Goal: Task Accomplishment & Management: Manage account settings

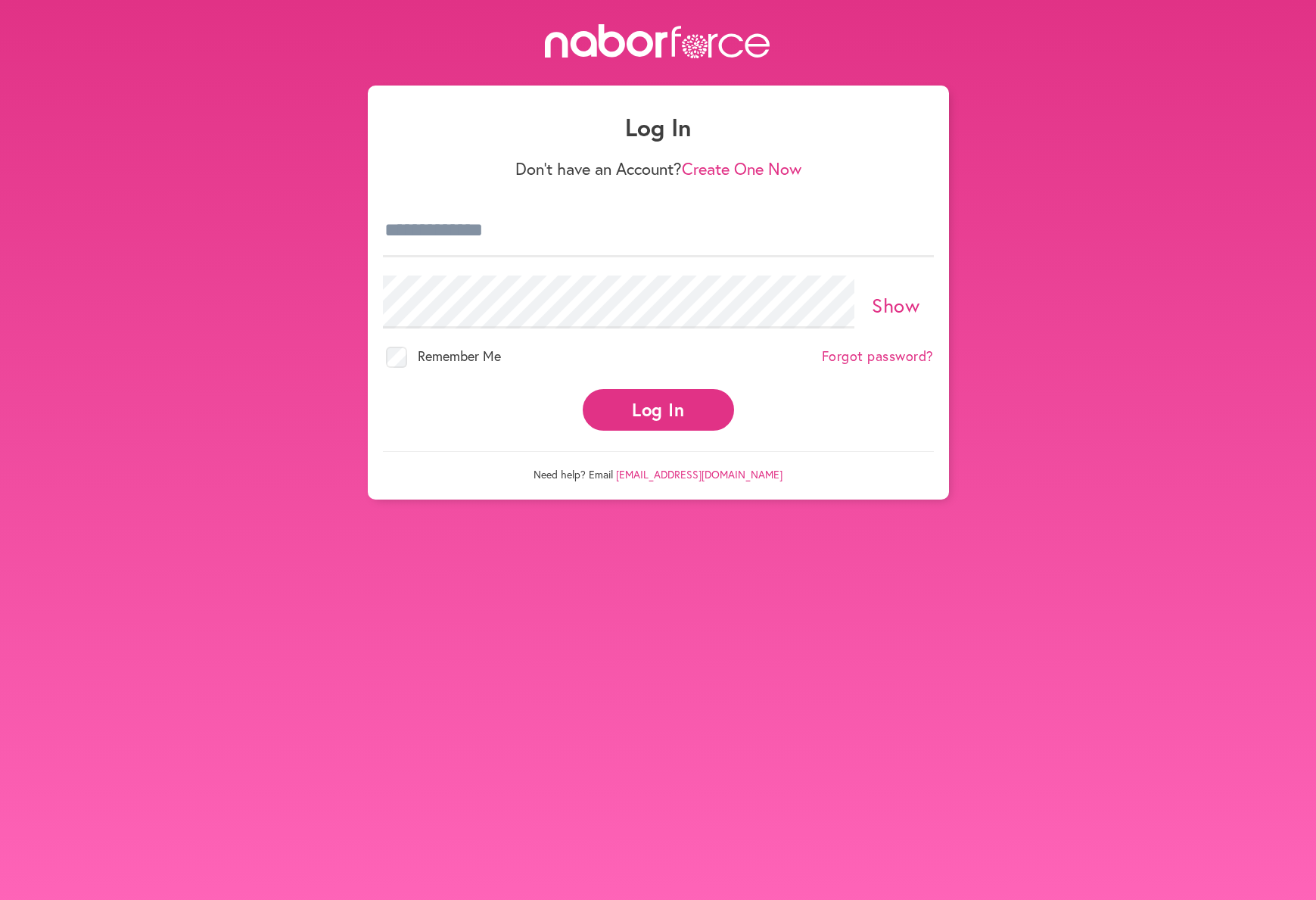
click at [663, 408] on button "Log In" at bounding box center [658, 410] width 152 height 42
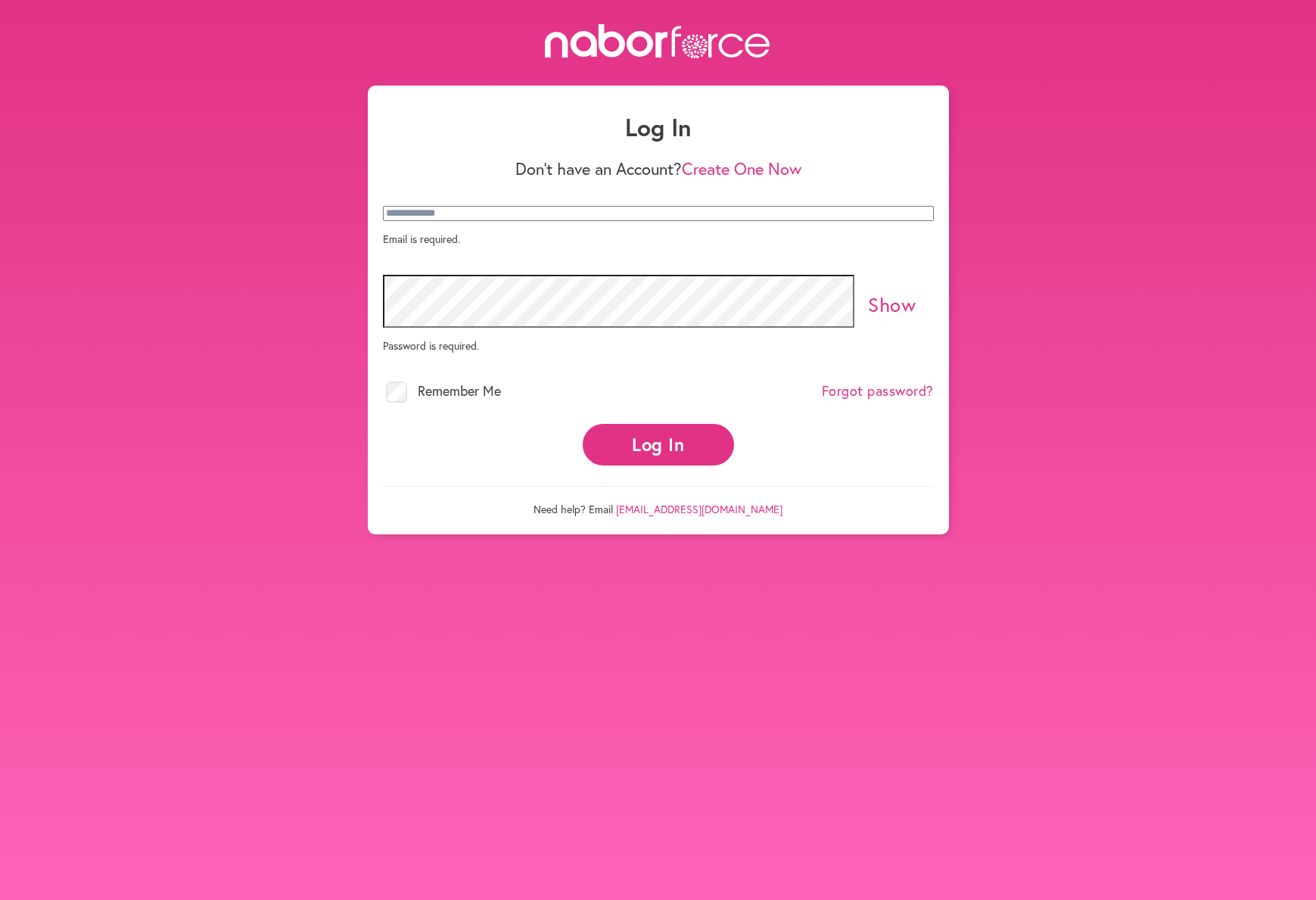
click at [658, 466] on button "Log In" at bounding box center [658, 444] width 152 height 42
click at [496, 246] on p "Email is required." at bounding box center [658, 238] width 551 height 14
click at [524, 246] on p "Email is required." at bounding box center [658, 238] width 551 height 14
click at [560, 221] on input "email" at bounding box center [658, 213] width 551 height 15
type input "**********"
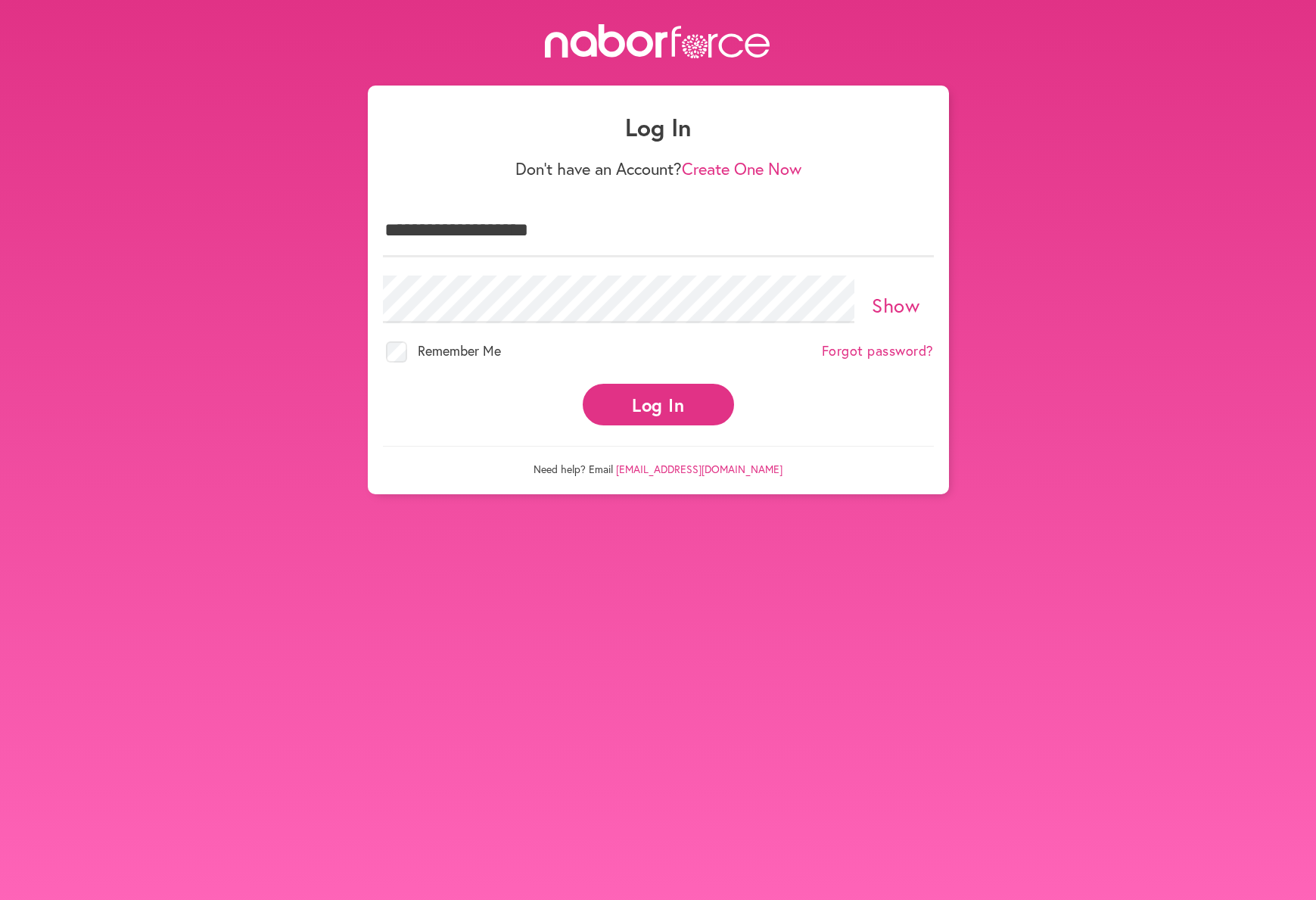
click at [657, 390] on button "Log In" at bounding box center [658, 404] width 152 height 42
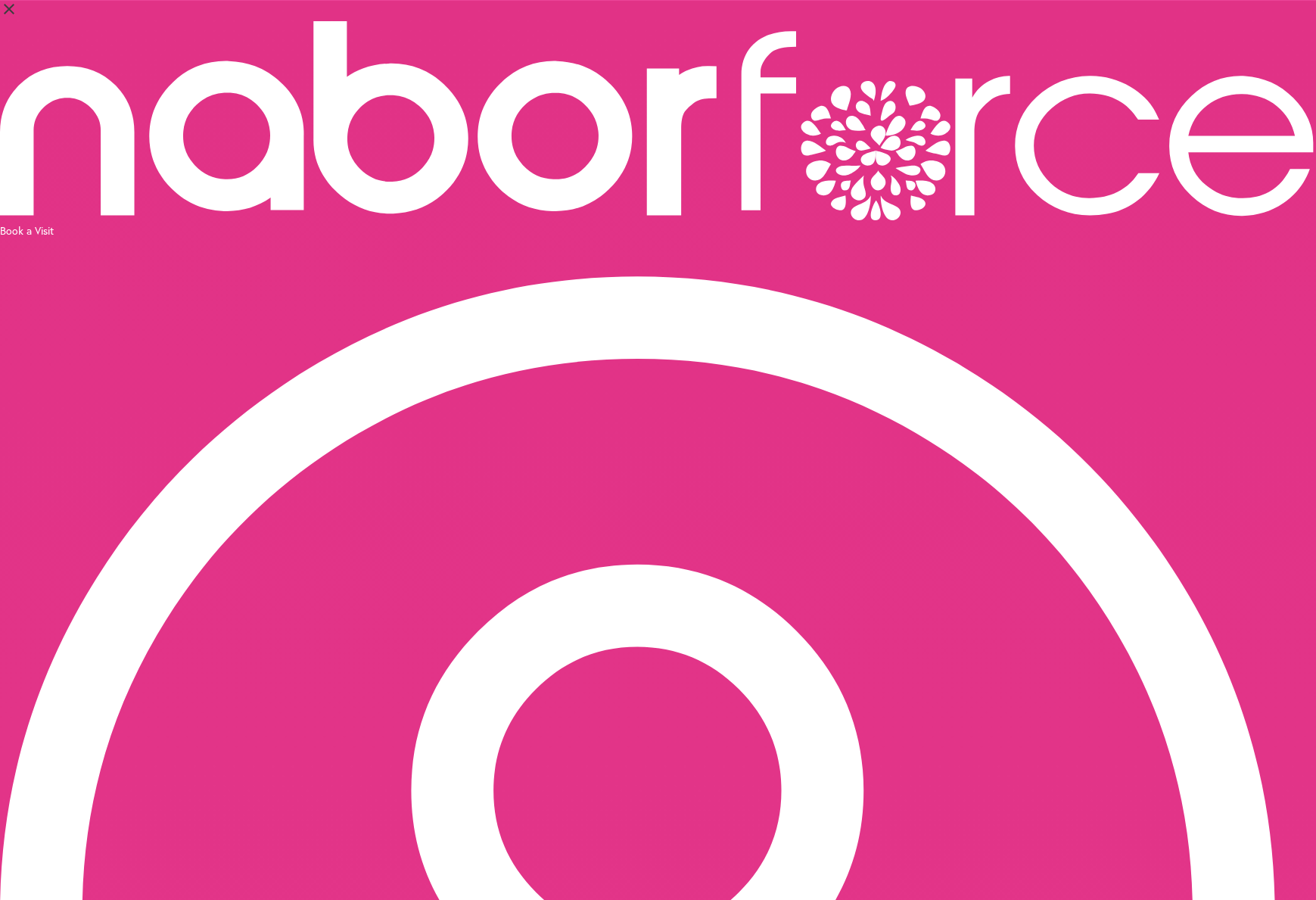
select select "*"
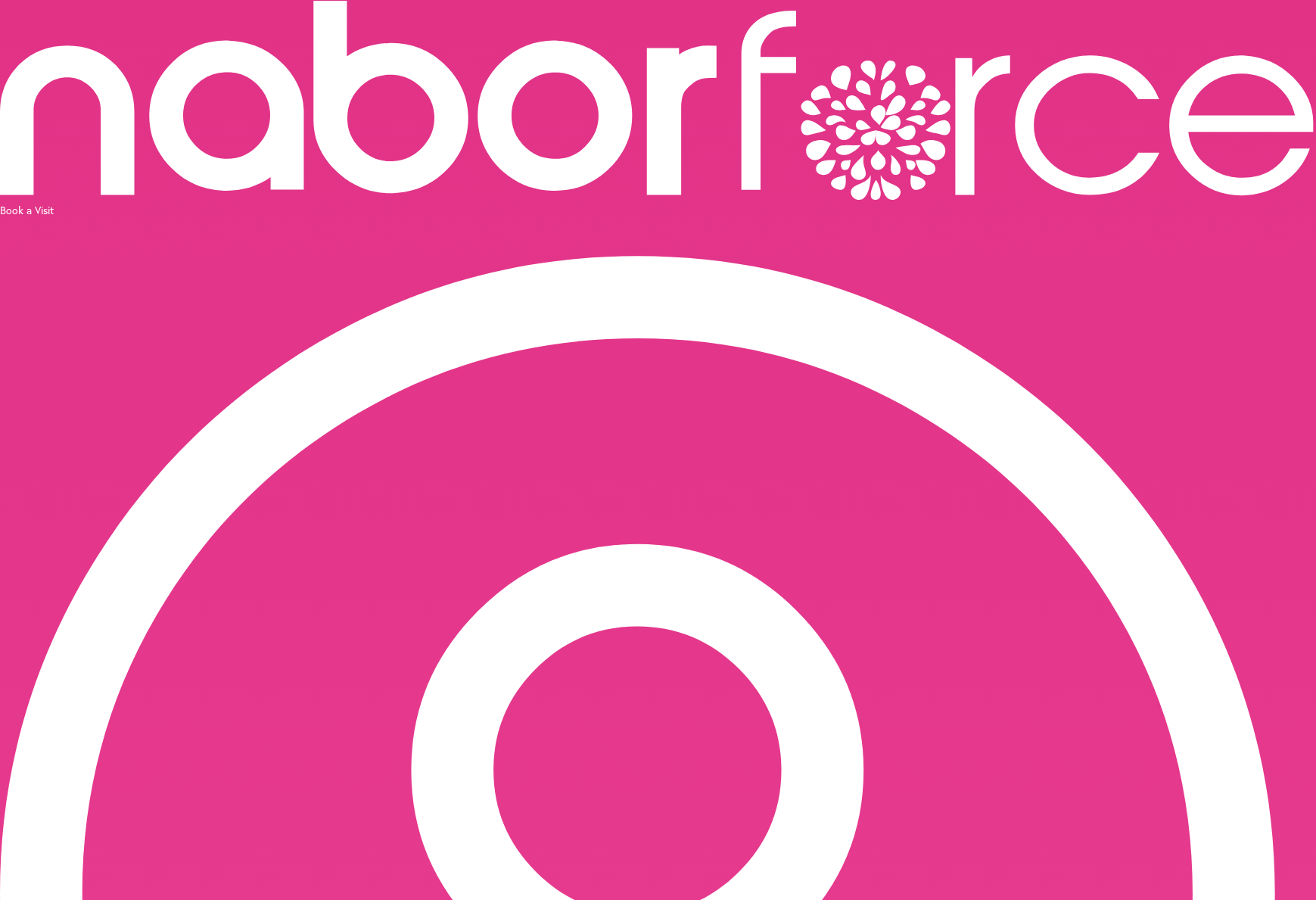
scroll to position [21, 1]
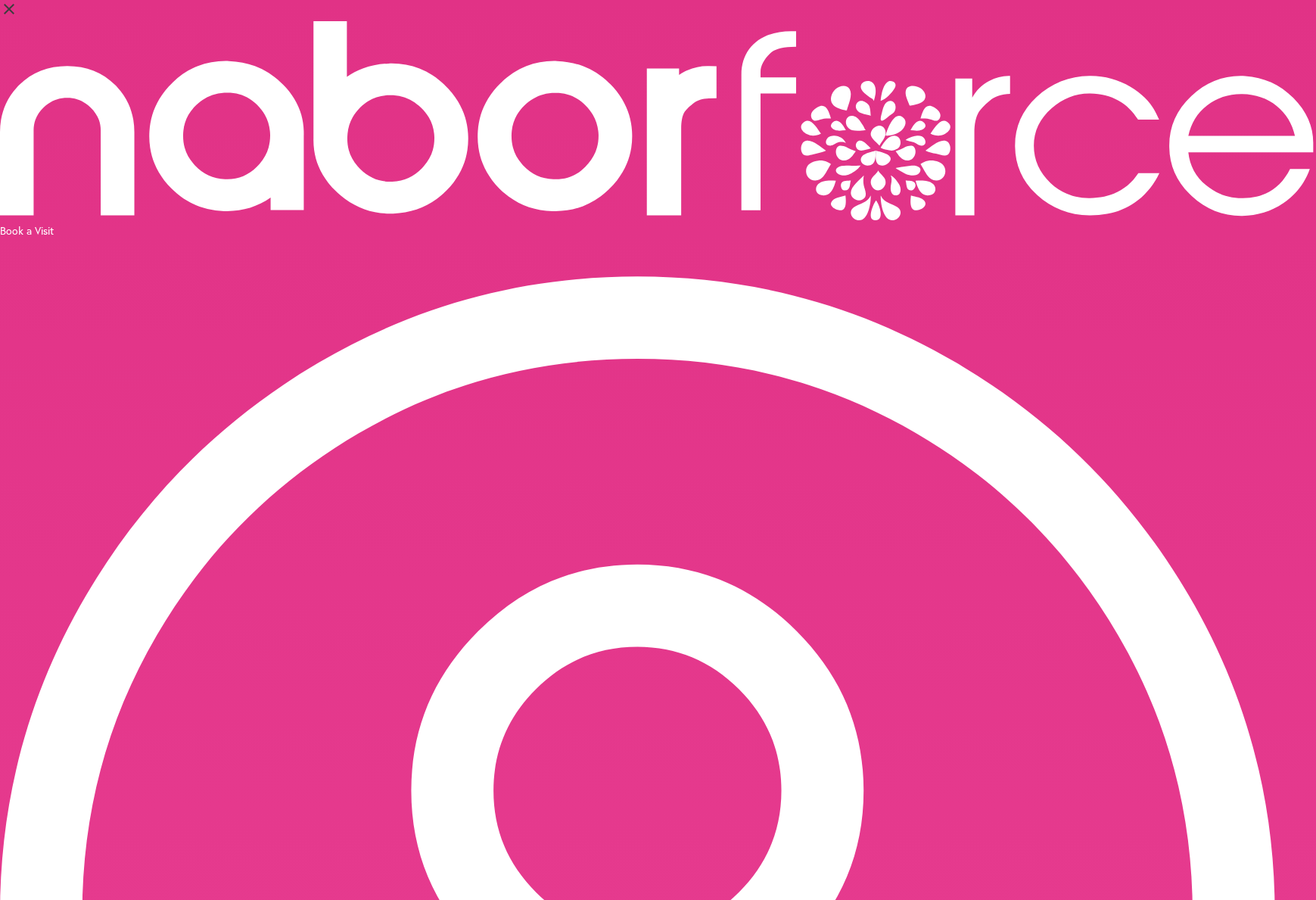
scroll to position [0, 0]
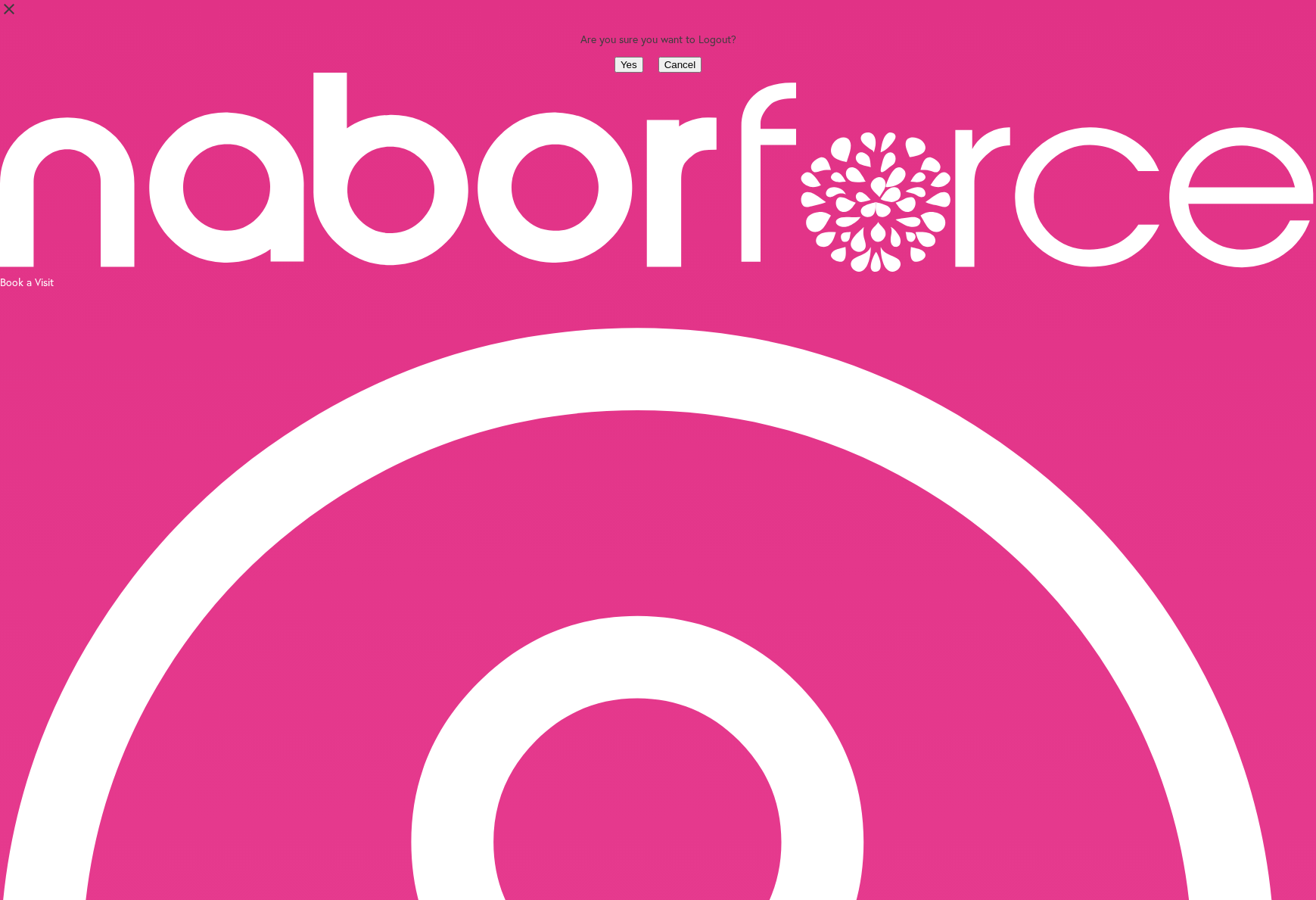
click at [615, 72] on button "Yes" at bounding box center [629, 65] width 29 height 16
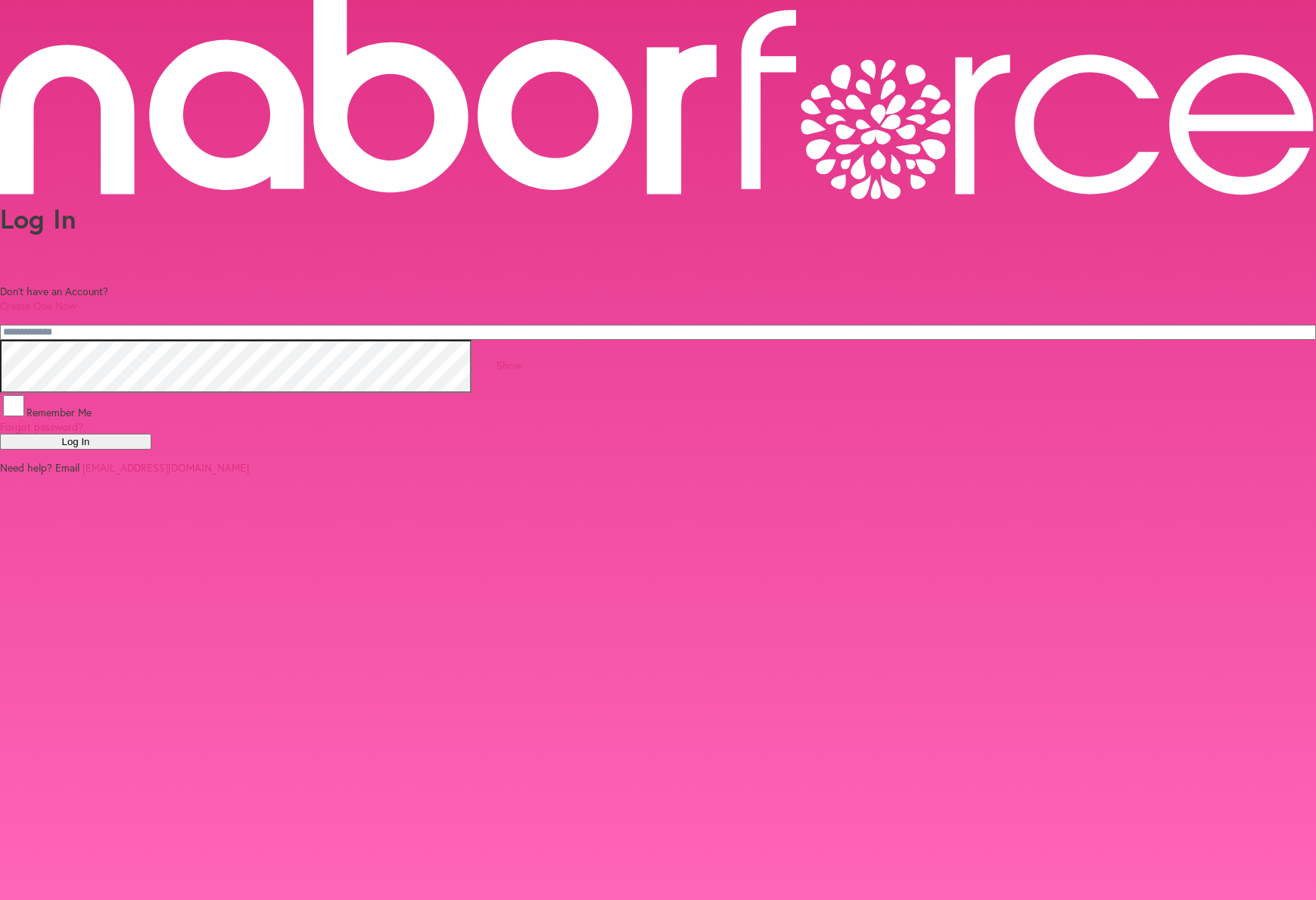
click at [131, 320] on div "Log In Don't have an Account? Create One Now Show Remember Me Forgot password? …" at bounding box center [658, 237] width 1316 height 475
